Goal: Information Seeking & Learning: Learn about a topic

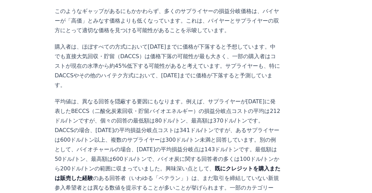
scroll to position [703, 0]
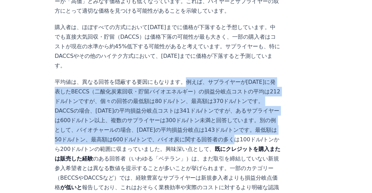
drag, startPoint x: 167, startPoint y: 43, endPoint x: 173, endPoint y: 97, distance: 54.0
click at [173, 97] on font "平均値は、異なる回答を隠蔽する要因にもなります。例えば、サプライヤーが[DATE]に発表したBECCS（二酸化炭素回収・貯留バイオエネルギー）の損益分岐点コス…" at bounding box center [168, 116] width 226 height 74
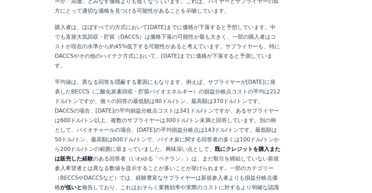
click at [282, 123] on article "[DATE] 新たな調査で耐久財CDRの価格差が明らかに [DOMAIN_NAME]/OPIS価格調査からの洞察 価格データは、耐久性のある二酸化炭素除去（C…" at bounding box center [186, 160] width 263 height 1649
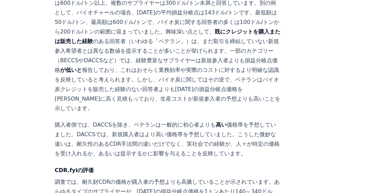
scroll to position [840, 0]
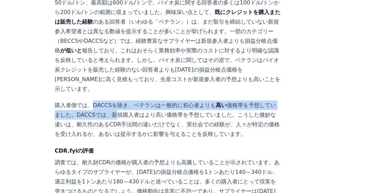
drag, startPoint x: 89, startPoint y: 55, endPoint x: 102, endPoint y: 62, distance: 14.2
click at [102, 101] on p "購入者側では、DACCSを除き、ベテランは一般的に初心者よりも 高い 価格帯を予想していました。DACCSでは、新規購入者はより高い価格帯を予想していました。…" at bounding box center [168, 120] width 226 height 38
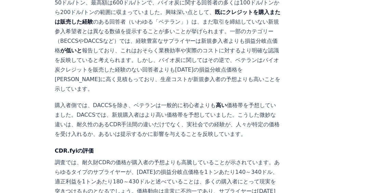
click at [196, 102] on font "価格帯を予想していました。DACCSでは、新規購入者はより高い価格帯を予想していました。こうした微妙な違いは、耐久性のあるCDR手法間の違いだけでなく、実社会…" at bounding box center [167, 119] width 225 height 35
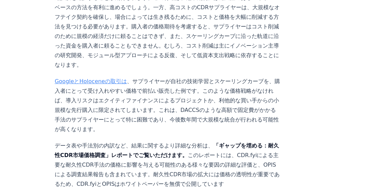
scroll to position [1172, 0]
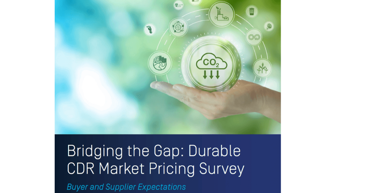
click at [147, 85] on img at bounding box center [168, 98] width 226 height 295
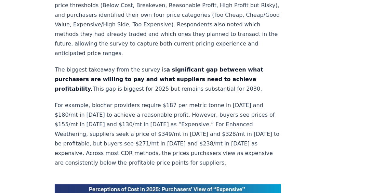
scroll to position [328, 0]
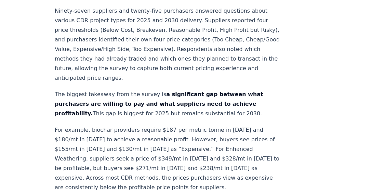
click at [97, 90] on p "The biggest takeaway from the survey is a significant gap between what purchase…" at bounding box center [168, 104] width 226 height 29
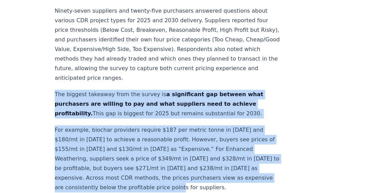
drag, startPoint x: 54, startPoint y: 72, endPoint x: 217, endPoint y: 170, distance: 190.2
copy div "The biggest takeaway from the survey is a significant gap between what purchase…"
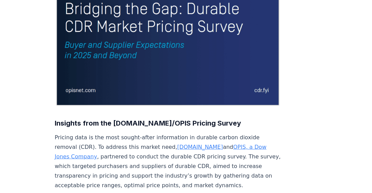
scroll to position [176, 0]
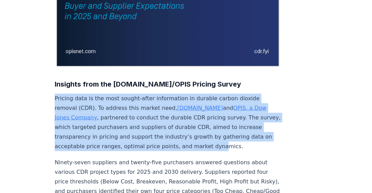
drag, startPoint x: 55, startPoint y: 77, endPoint x: 210, endPoint y: 121, distance: 161.3
click at [210, 121] on p "Pricing data is the most sought-after information in durable carbon dioxide rem…" at bounding box center [168, 122] width 226 height 57
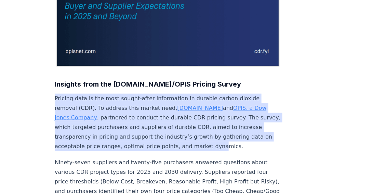
scroll to position [200, 0]
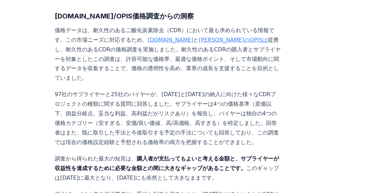
scroll to position [234, 0]
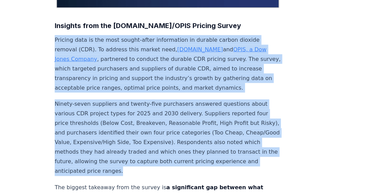
drag, startPoint x: 157, startPoint y: 150, endPoint x: 55, endPoint y: 21, distance: 164.1
copy div "Pricing data is the most sought-after information in durable carbon dioxide rem…"
